Goal: Transaction & Acquisition: Purchase product/service

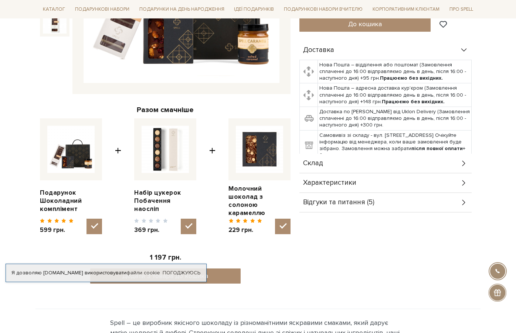
scroll to position [222, 0]
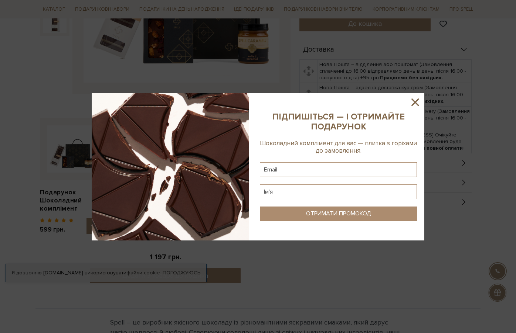
click at [417, 99] on icon at bounding box center [414, 102] width 13 height 13
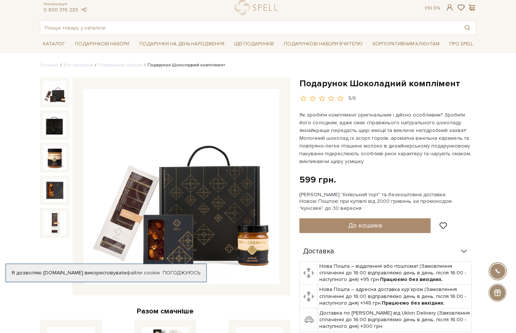
scroll to position [0, 0]
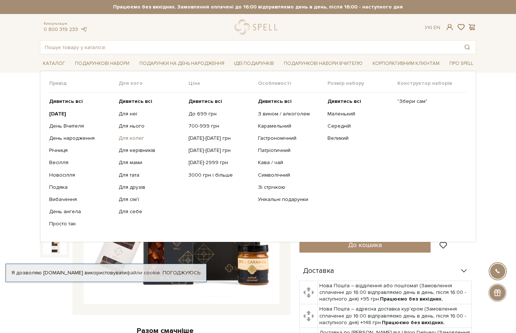
click at [132, 139] on link "Для колег" at bounding box center [151, 138] width 64 height 7
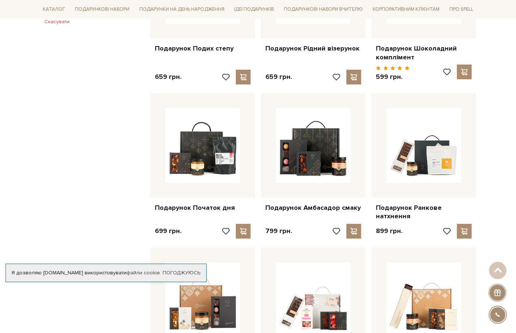
scroll to position [443, 0]
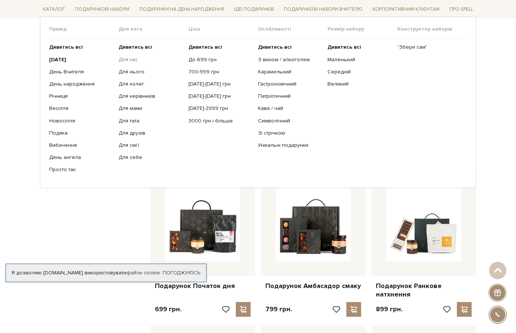
click at [126, 58] on link "Для неї" at bounding box center [151, 59] width 64 height 7
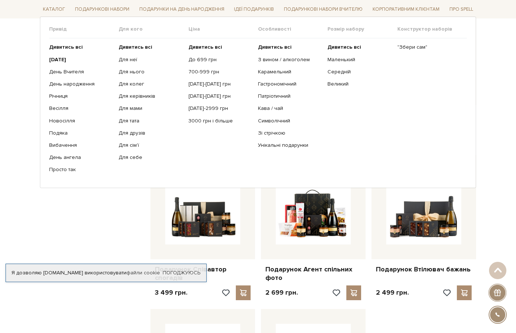
scroll to position [591, 0]
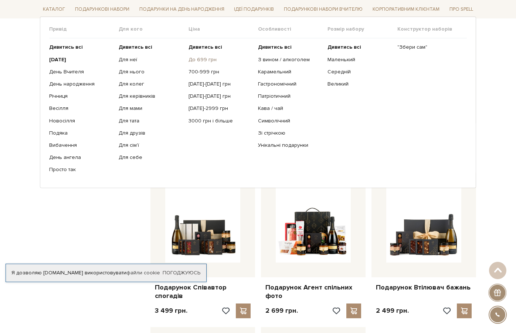
click at [196, 57] on link "До 699 грн" at bounding box center [220, 59] width 64 height 7
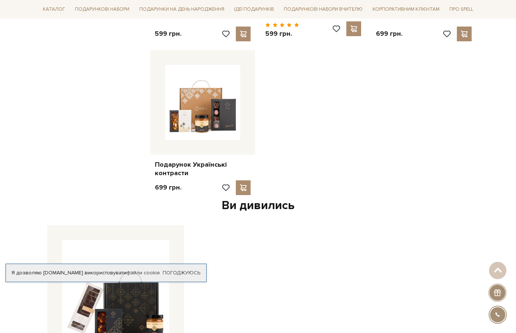
scroll to position [739, 0]
